Goal: Task Accomplishment & Management: Use online tool/utility

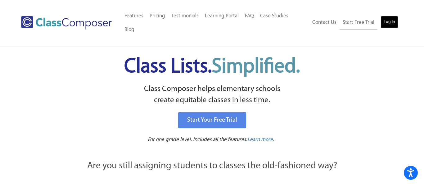
click at [389, 16] on link "Log In" at bounding box center [390, 22] width 18 height 12
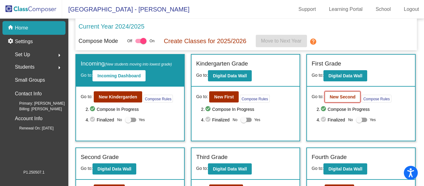
click at [348, 97] on b "New Second" at bounding box center [343, 96] width 26 height 5
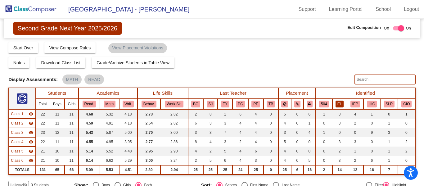
click at [341, 102] on button "EL" at bounding box center [340, 104] width 8 height 7
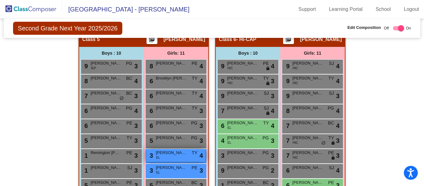
scroll to position [582, 0]
